Goal: Task Accomplishment & Management: Complete application form

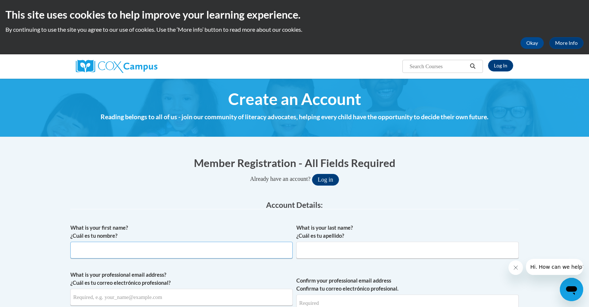
click at [197, 256] on input "What is your first name? ¿Cuál es tu nombre?" at bounding box center [181, 250] width 222 height 17
type input "Katherine"
click at [240, 164] on h1 "Member Registration - All Fields Required" at bounding box center [294, 162] width 448 height 15
click at [326, 252] on input "McCau" at bounding box center [407, 250] width 222 height 17
type input "McCauley"
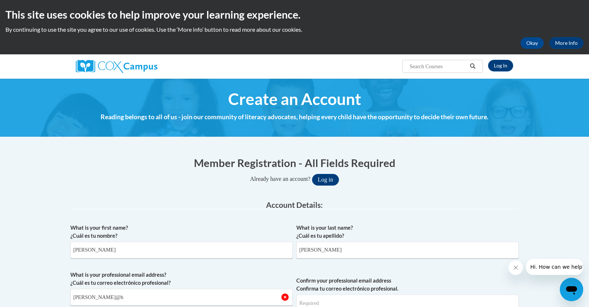
click at [150, 298] on input "mccauley@h" at bounding box center [181, 297] width 222 height 17
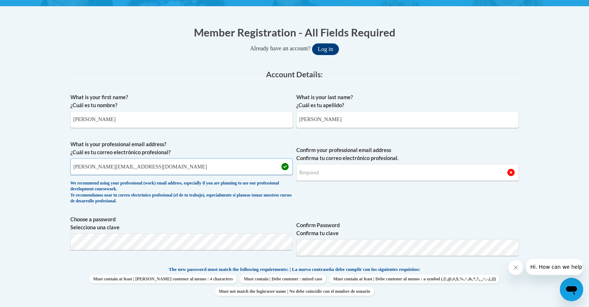
scroll to position [132, 0]
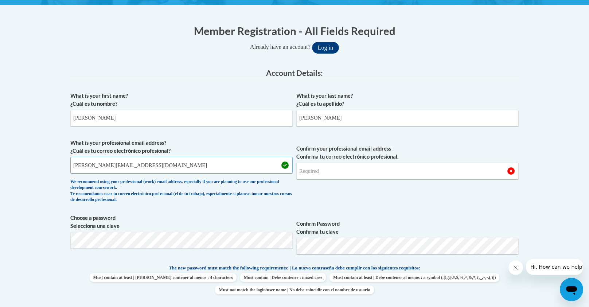
type input "mccauley@hhasd.org"
click at [404, 169] on input "Confirm your professional email address Confirma tu correo electrónico profesio…" at bounding box center [407, 170] width 222 height 17
type input "mccauley@hhasd.org"
click at [20, 246] on body "This site uses cookies to help improve your learning experience. By continuing …" at bounding box center [294, 312] width 589 height 889
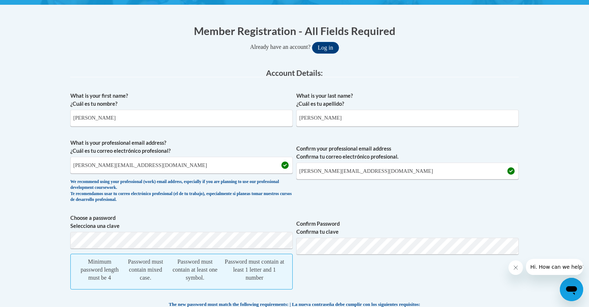
scroll to position [354, 0]
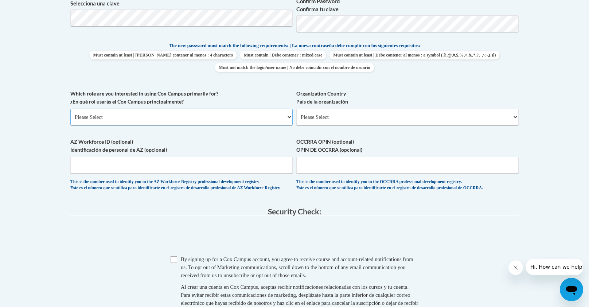
click at [142, 117] on select "Please Select College/University | Colegio/Universidad Community/Nonprofit Part…" at bounding box center [181, 117] width 222 height 17
select select "fbf2d438-af2f-41f8-98f1-81c410e29de3"
click at [70, 109] on select "Please Select College/University | Colegio/Universidad Community/Nonprofit Part…" at bounding box center [181, 117] width 222 height 17
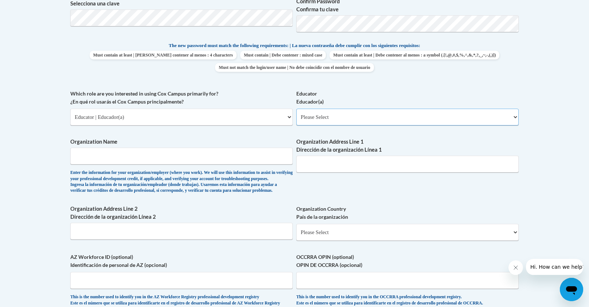
click at [337, 116] on select "Please Select Early Learning/Daycare Teacher/Family Home Care Provider | Maestr…" at bounding box center [407, 117] width 222 height 17
select select "8e40623d-54d0-45cd-9f92-5df65cd3f8cf"
click at [296, 109] on select "Please Select Early Learning/Daycare Teacher/Family Home Care Provider | Maestr…" at bounding box center [407, 117] width 222 height 17
click at [234, 154] on input "Organization Name" at bounding box center [181, 156] width 222 height 17
type input "Friess Lake Elementary School"
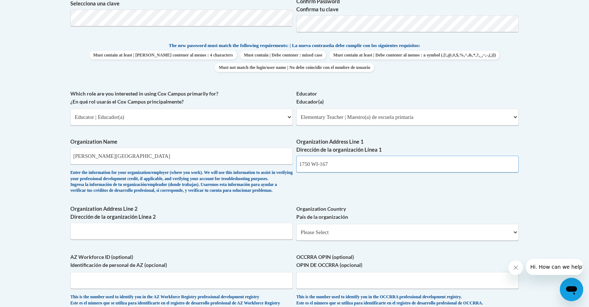
type input "1750 WI-167"
click at [130, 239] on input "Organization Address Line 2 Dirección de la organización Línea 2" at bounding box center [181, 231] width 222 height 17
type input "Hubertus, WI 53033"
click at [370, 240] on select "Please Select United States | Estados Unidos Outside of the United States | Fue…" at bounding box center [407, 232] width 222 height 17
select select "ad49bcad-a171-4b2e-b99c-48b446064914"
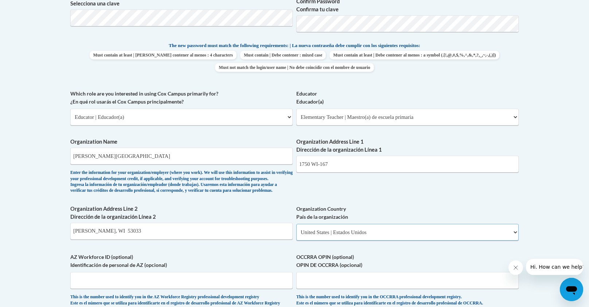
click at [296, 235] on select "Please Select United States | Estados Unidos Outside of the United States | Fue…" at bounding box center [407, 232] width 222 height 17
select select
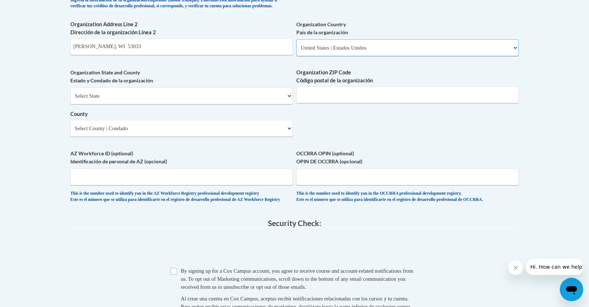
scroll to position [538, 0]
click at [126, 55] on input "Hubertus, WI 53033" at bounding box center [181, 47] width 222 height 17
type input "H"
click at [97, 105] on select "Select State Alabama Alaska Arizona Arkansas California Colorado Connecticut De…" at bounding box center [181, 96] width 222 height 17
select select "Wisconsin"
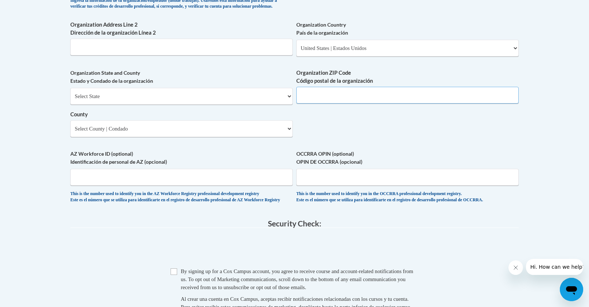
click at [314, 103] on input "Organization ZIP Code Código postal de la organización" at bounding box center [407, 95] width 222 height 17
type input "53033"
click at [147, 137] on select "Select County Adams Ashland Barron Bayfield Brown Buffalo Burnett Calumet Chipp…" at bounding box center [181, 128] width 222 height 17
select select "Washington"
click at [70, 132] on select "Select County Adams Ashland Barron Bayfield Brown Buffalo Burnett Calumet Chipp…" at bounding box center [181, 128] width 222 height 17
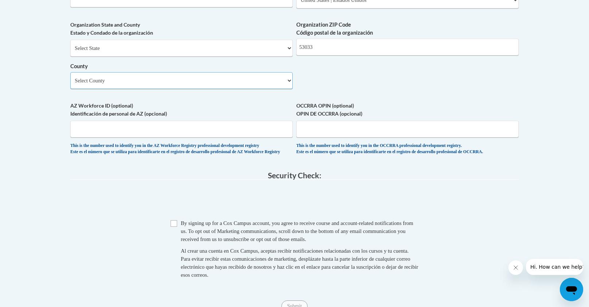
scroll to position [589, 0]
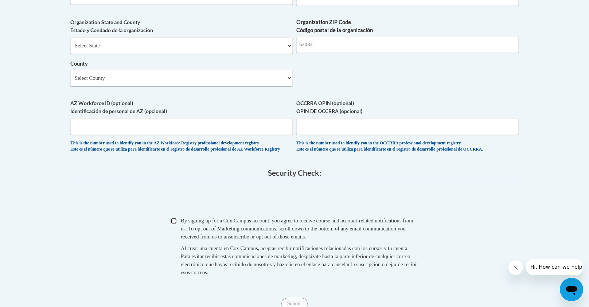
click at [173, 224] on input "Checkbox" at bounding box center [173, 220] width 7 height 7
checkbox input "true"
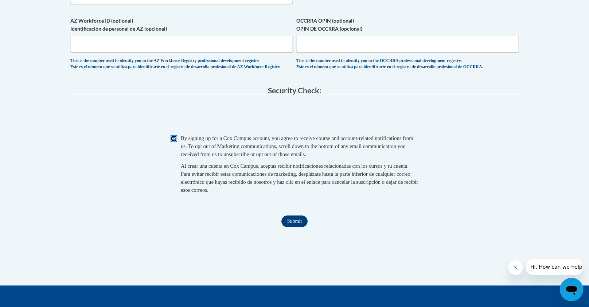
scroll to position [672, 0]
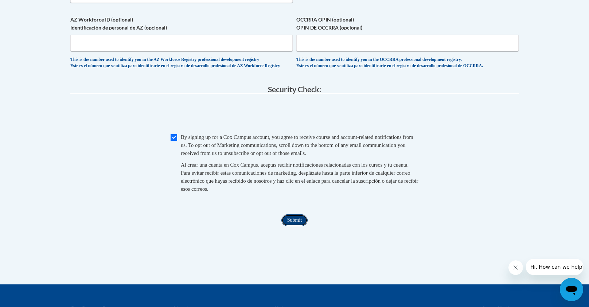
click at [290, 226] on input "Submit" at bounding box center [294, 220] width 26 height 12
